Goal: Navigation & Orientation: Go to known website

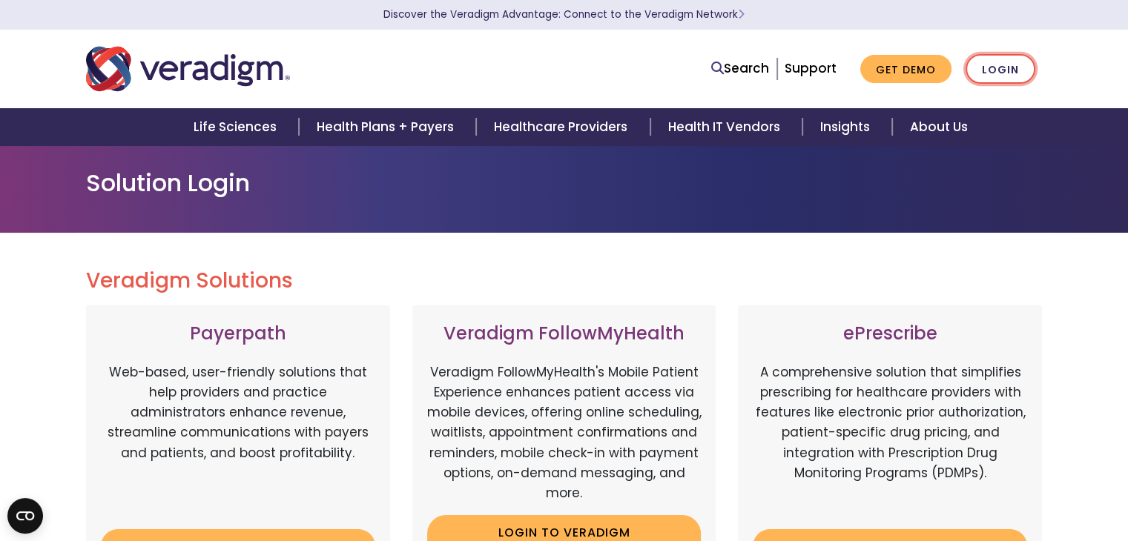
click at [991, 64] on link "Login" at bounding box center [1000, 69] width 70 height 30
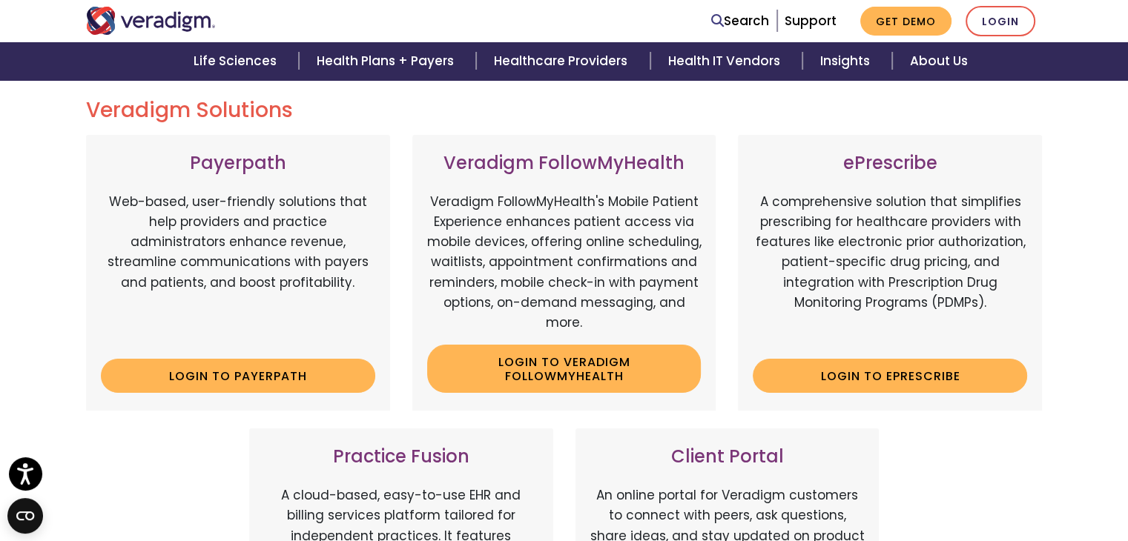
scroll to position [148, 0]
